Goal: Task Accomplishment & Management: Complete application form

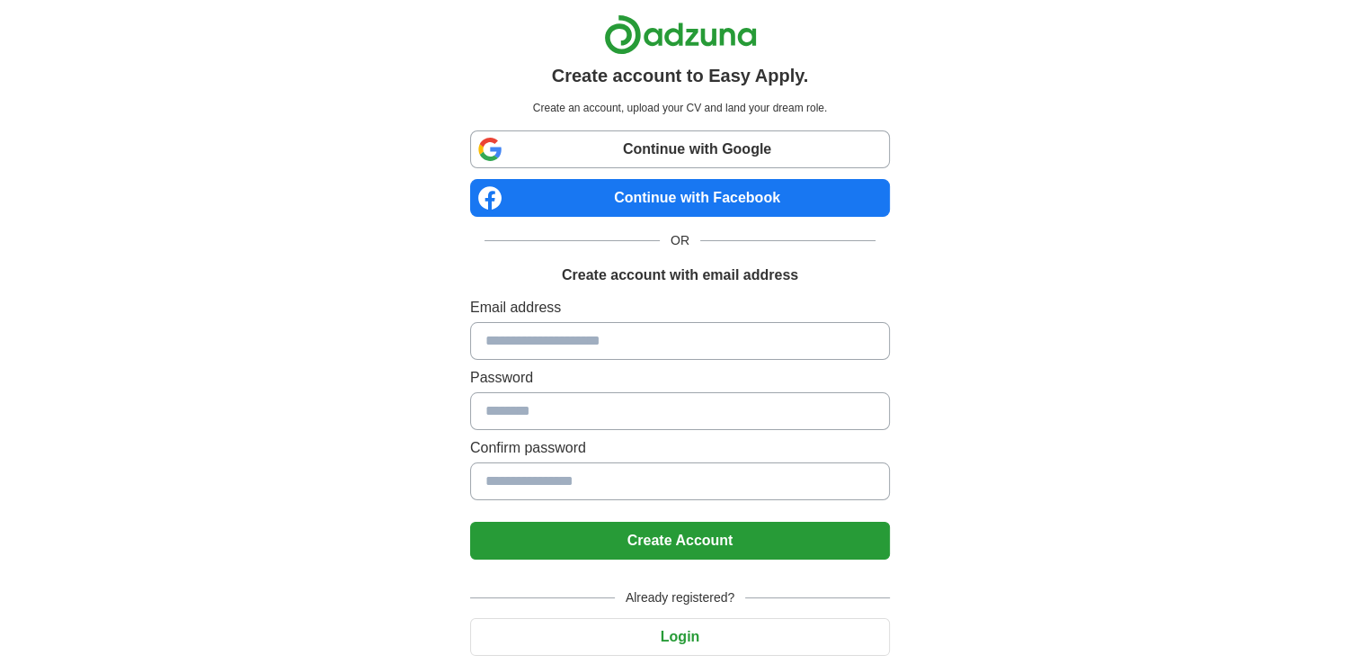
click at [514, 340] on input at bounding box center [680, 341] width 420 height 38
type input "**********"
click at [524, 488] on input at bounding box center [680, 481] width 420 height 38
